Goal: Information Seeking & Learning: Stay updated

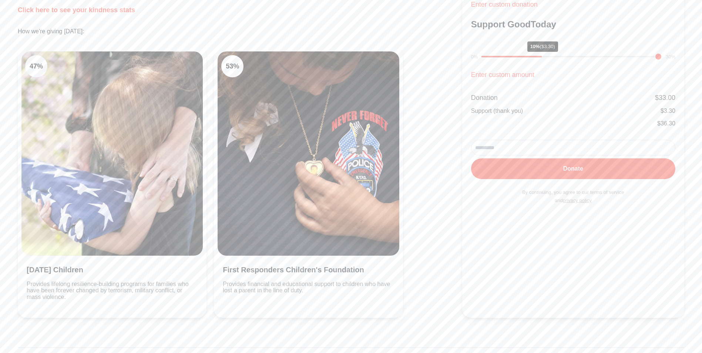
scroll to position [148, 0]
